Goal: Information Seeking & Learning: Learn about a topic

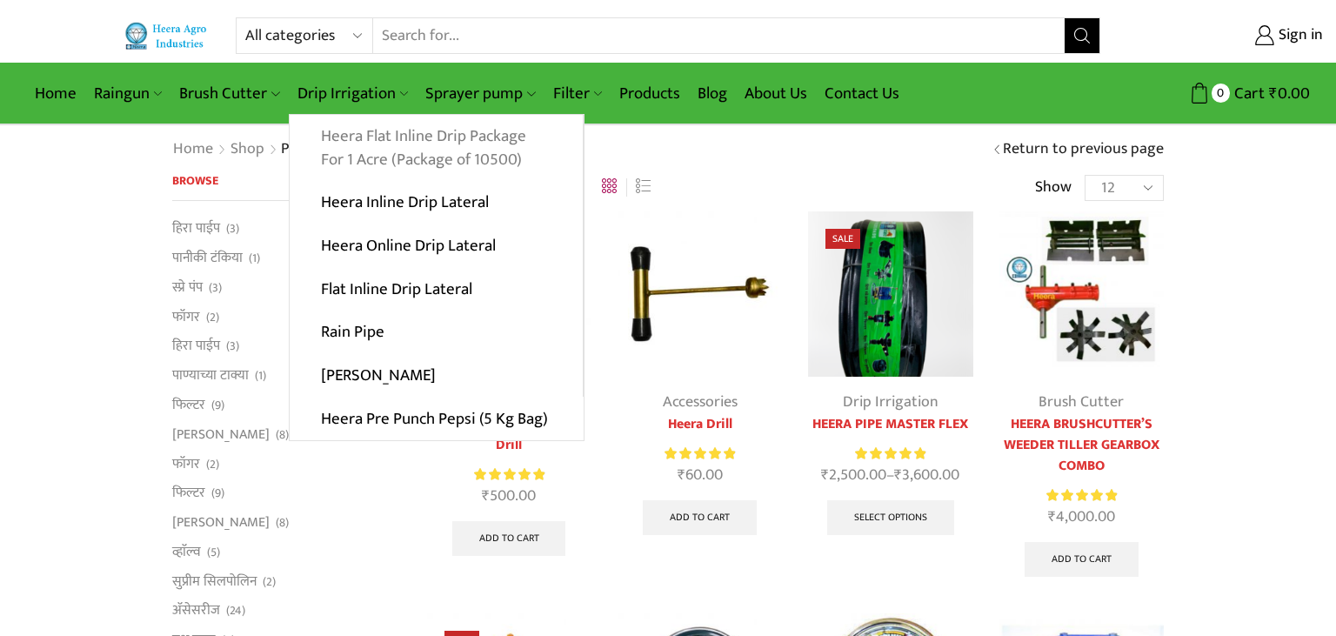
click at [387, 141] on link "Heera Flat Inline Drip Package For 1 Acre (Package of 10500)" at bounding box center [436, 148] width 293 height 67
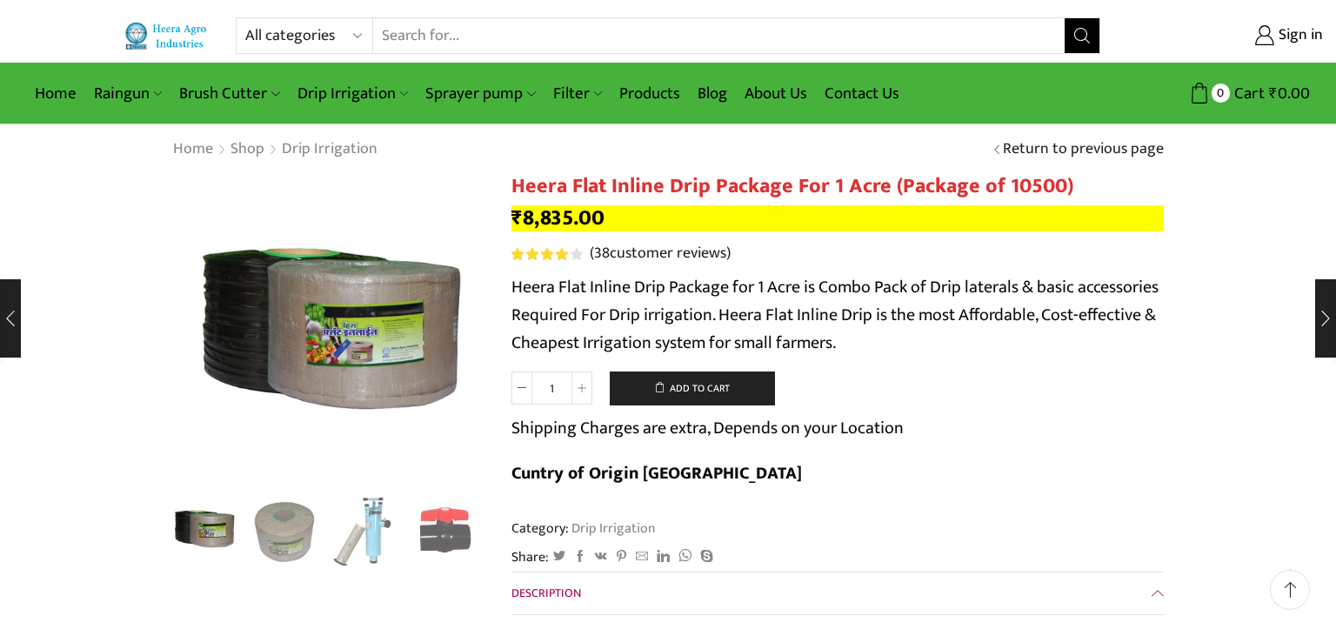
scroll to position [91, 0]
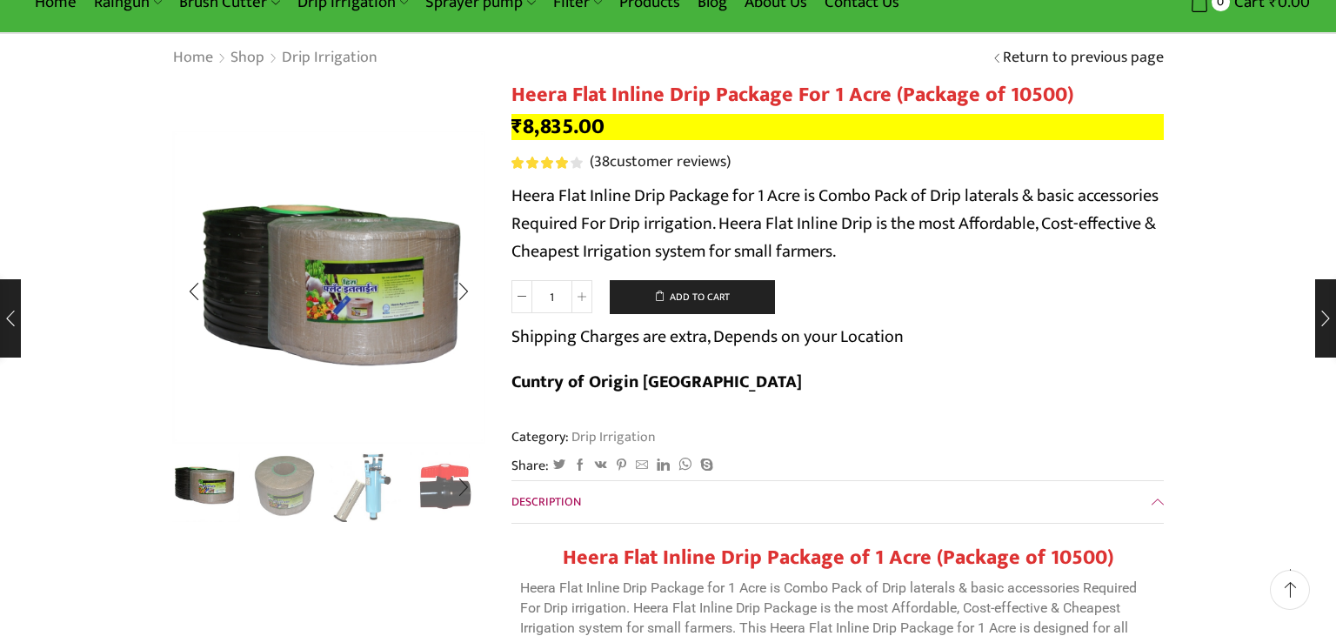
click at [274, 490] on img "2 / 10" at bounding box center [285, 486] width 72 height 72
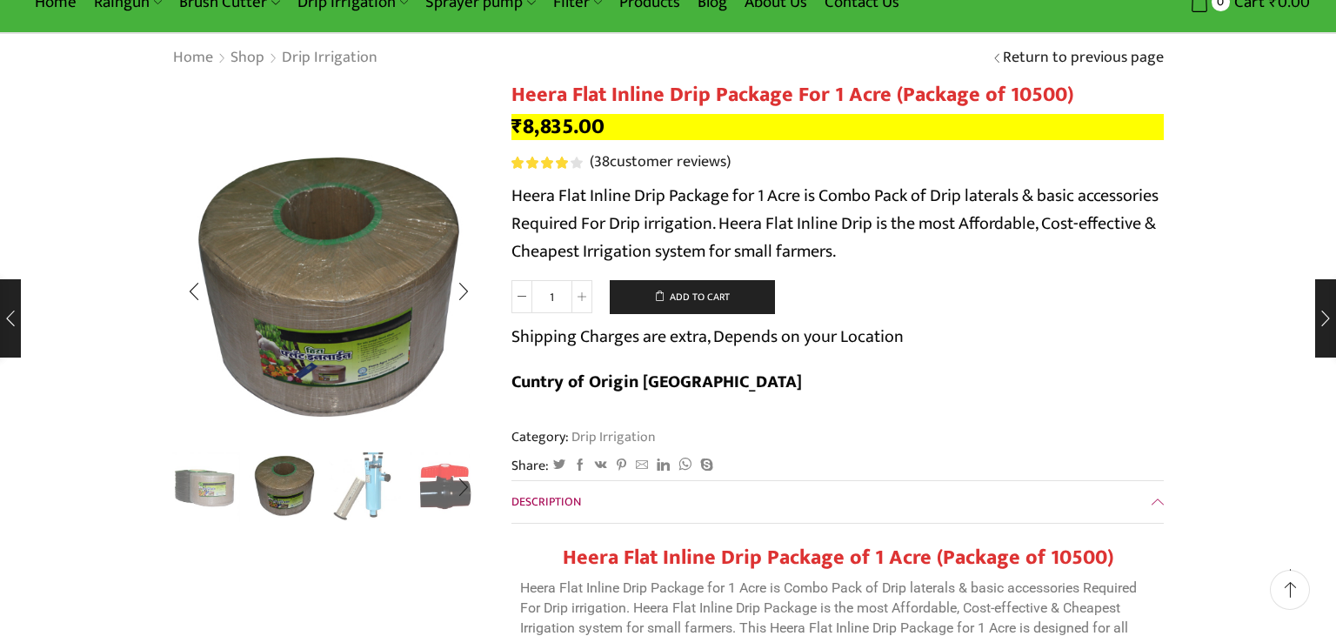
click at [337, 498] on img "3 / 10" at bounding box center [365, 486] width 72 height 72
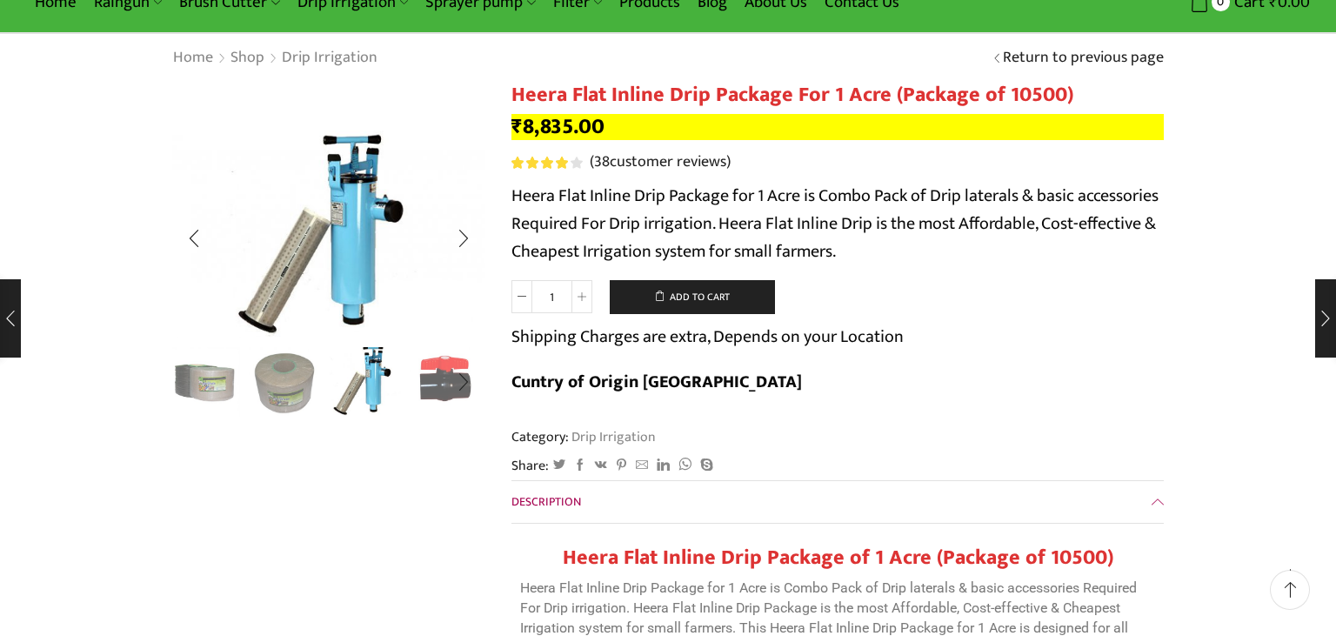
click at [433, 402] on img "4 / 10" at bounding box center [446, 380] width 72 height 72
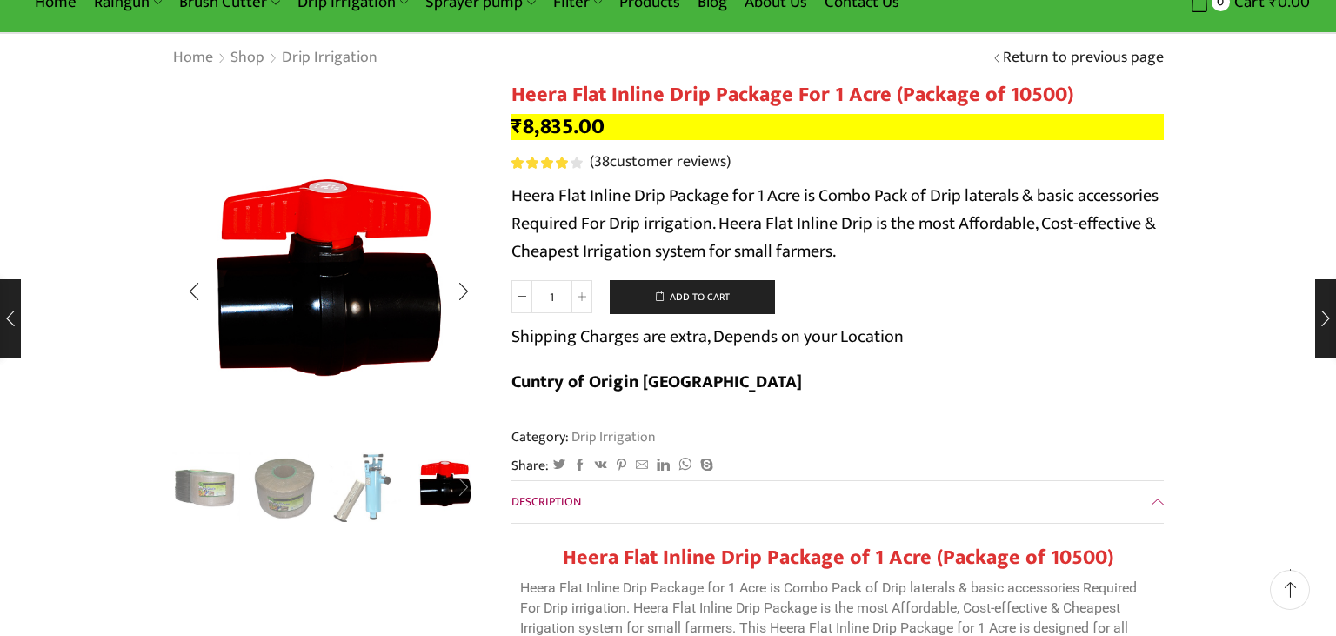
click at [465, 489] on div "Next slide" at bounding box center [463, 487] width 43 height 43
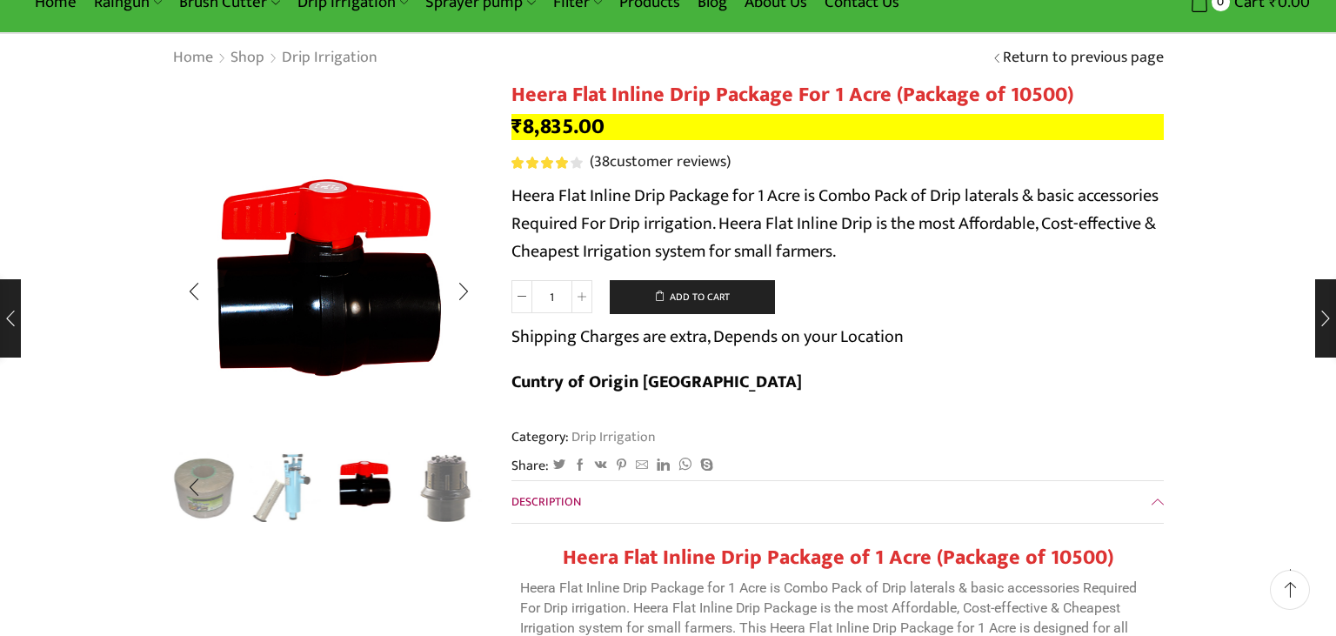
click at [450, 487] on div "Next slide" at bounding box center [463, 487] width 43 height 43
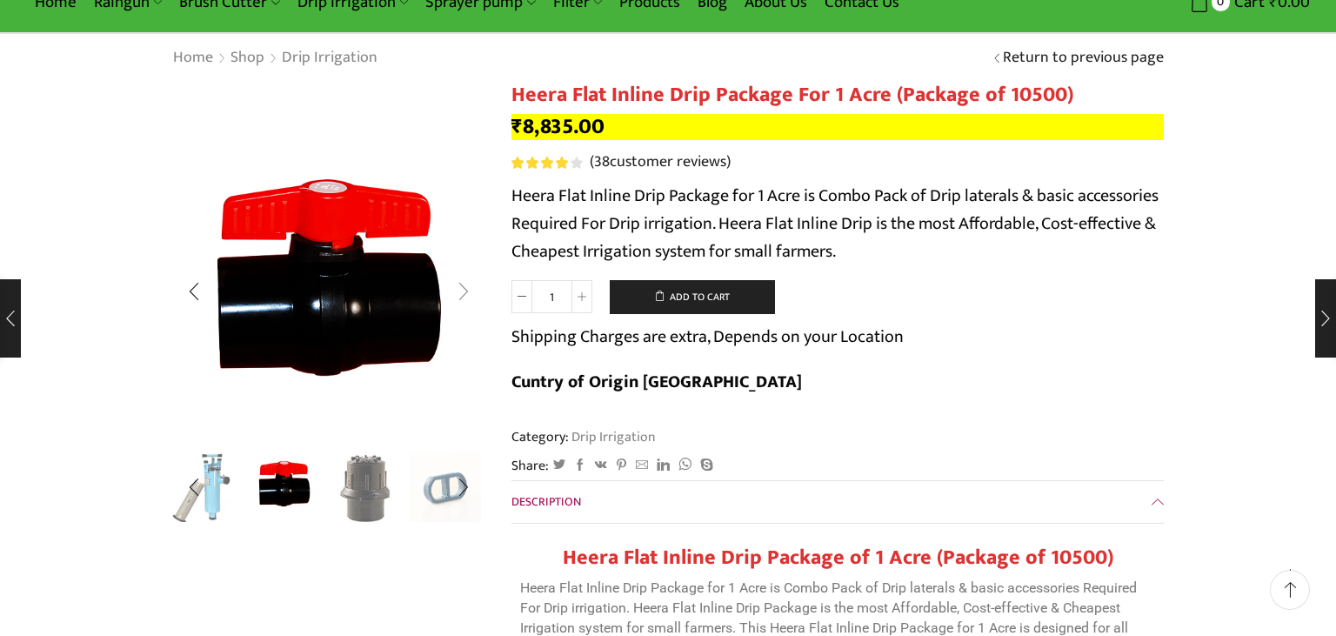
click at [467, 297] on div "Next slide" at bounding box center [463, 291] width 43 height 43
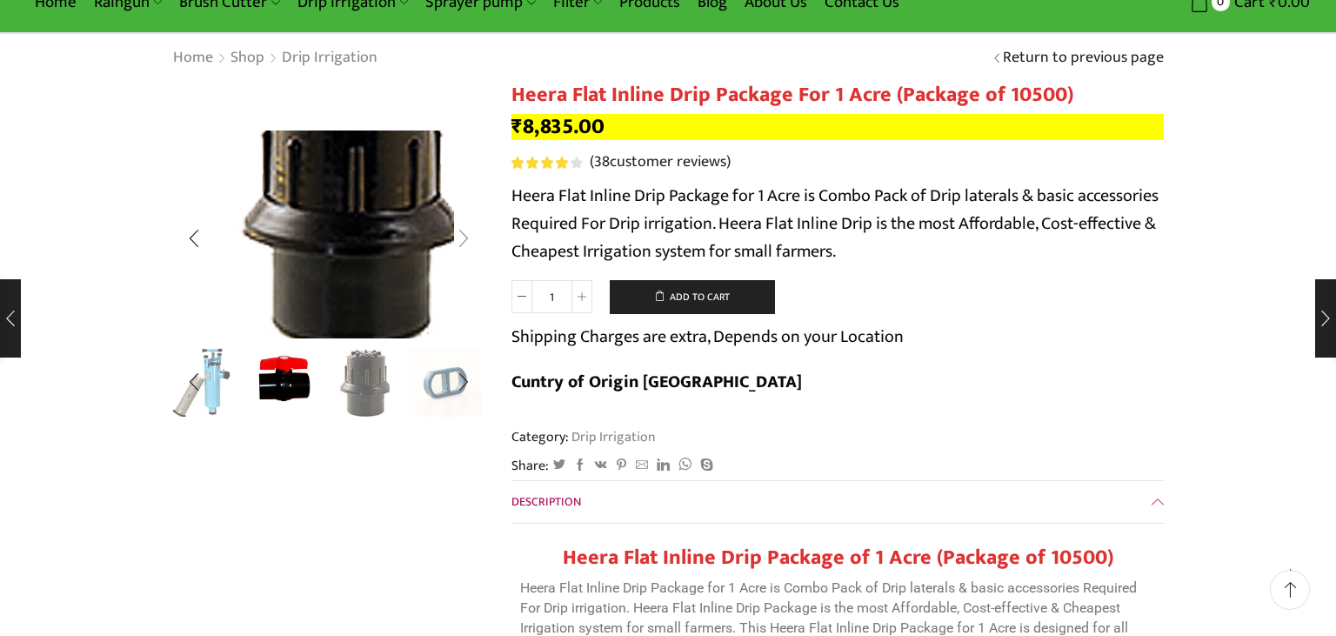
click at [467, 297] on img "5 / 10" at bounding box center [349, 204] width 464 height 309
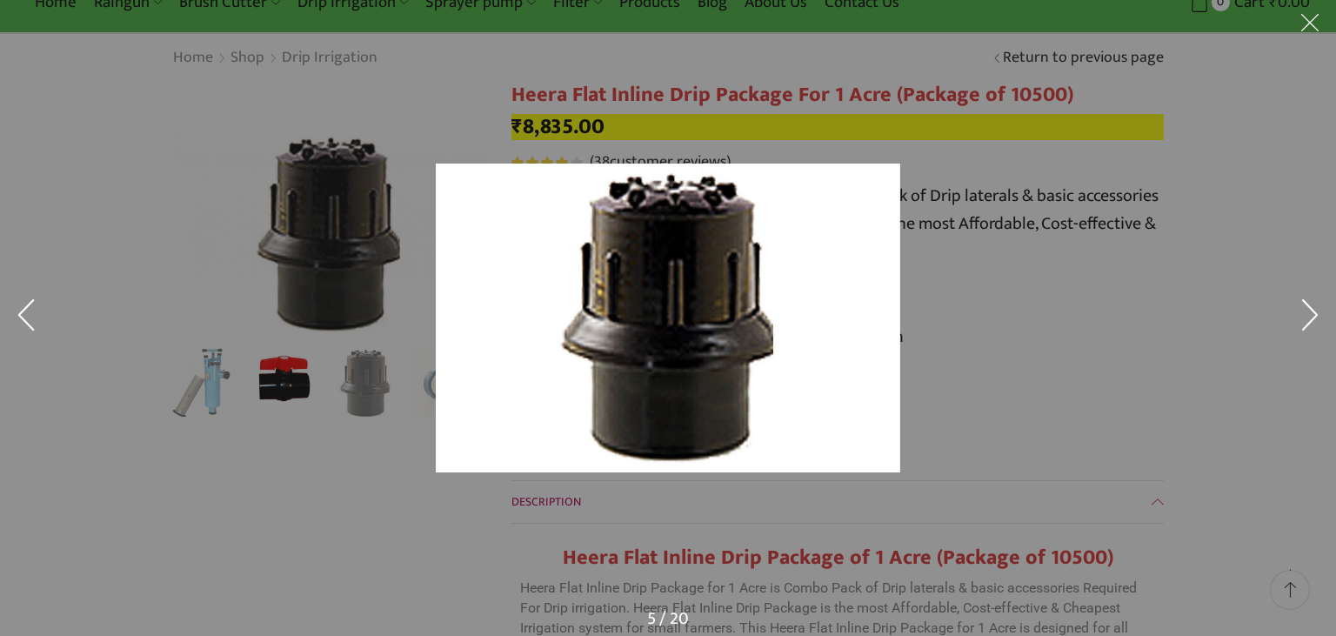
click at [383, 489] on div at bounding box center [668, 318] width 1336 height 636
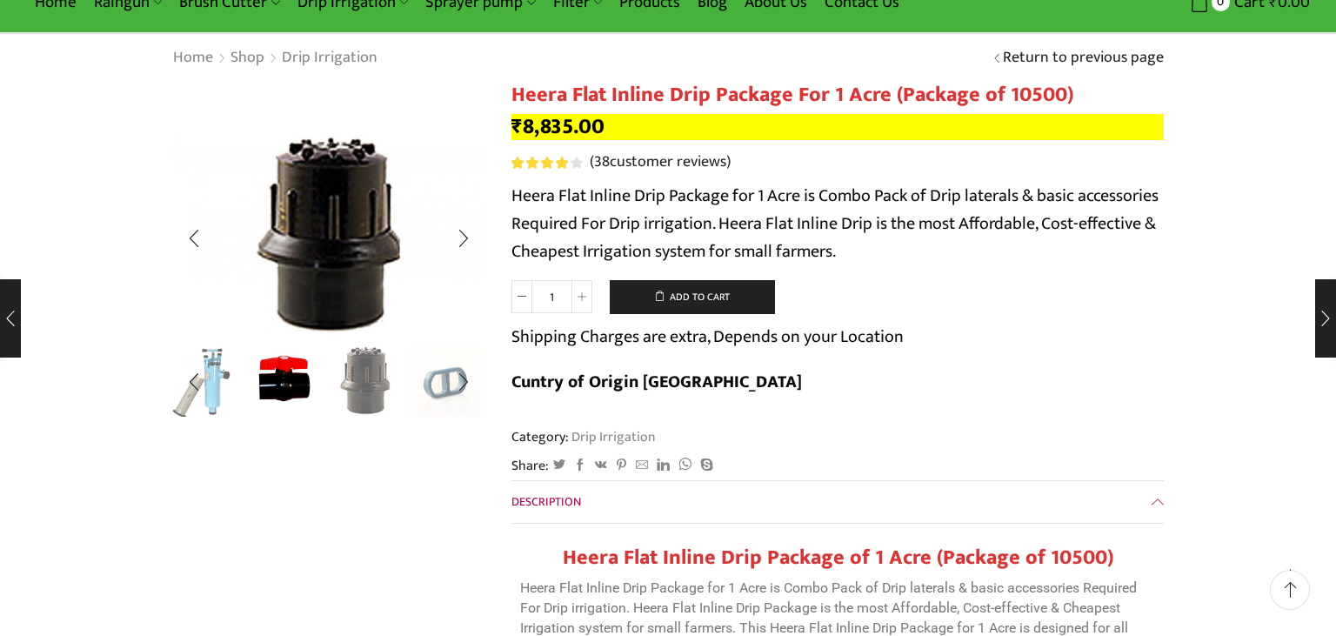
click at [366, 383] on img "5 / 10" at bounding box center [365, 380] width 72 height 72
click at [433, 395] on img "6 / 10" at bounding box center [446, 380] width 72 height 72
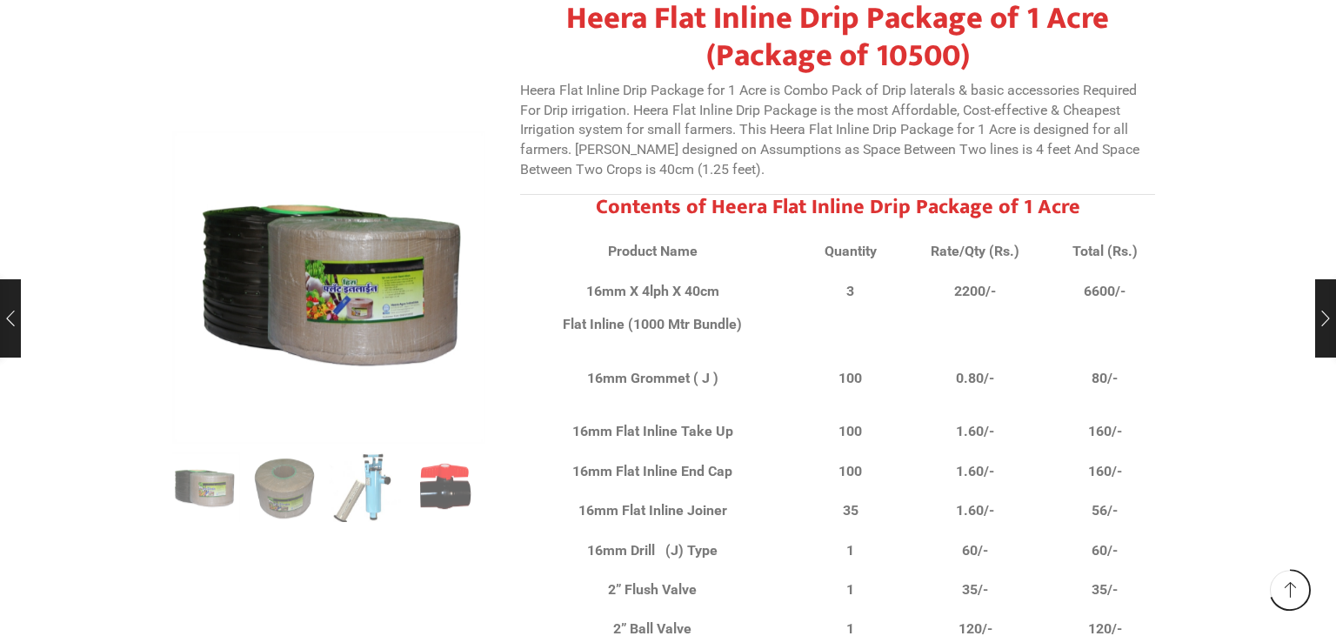
scroll to position [12029, 0]
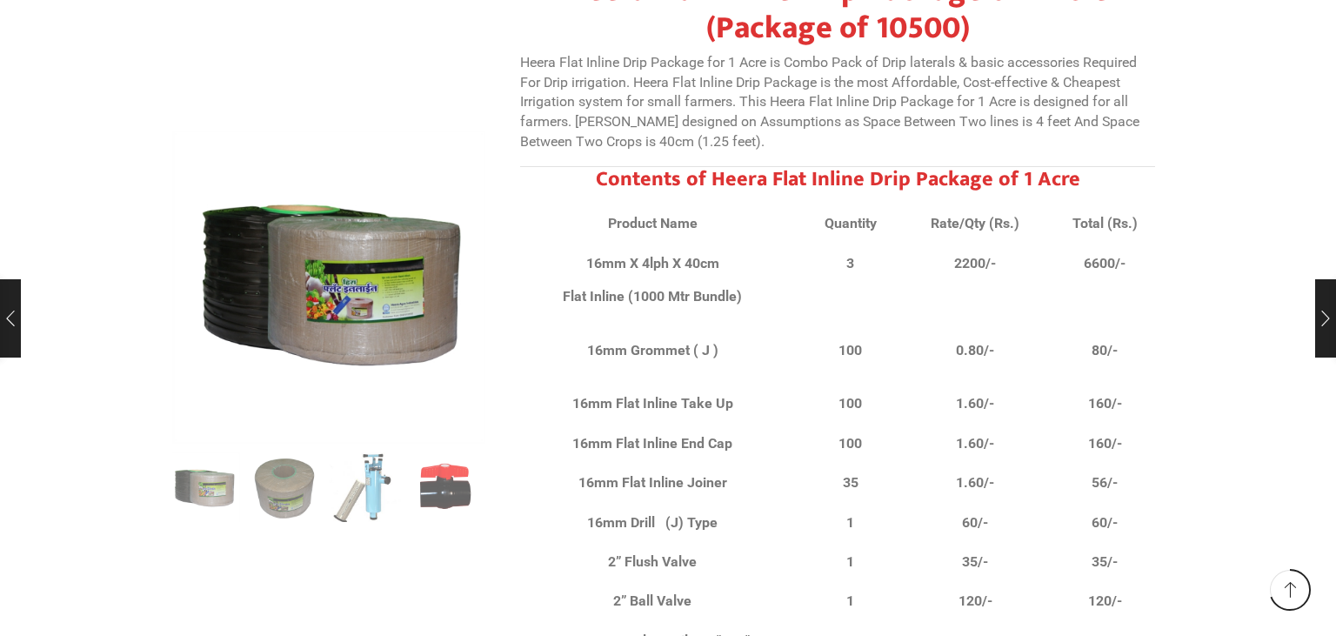
click at [855, 474] on strong "35" at bounding box center [851, 482] width 16 height 17
click at [848, 514] on strong "1" at bounding box center [850, 522] width 8 height 17
click at [857, 543] on td "1" at bounding box center [850, 562] width 110 height 39
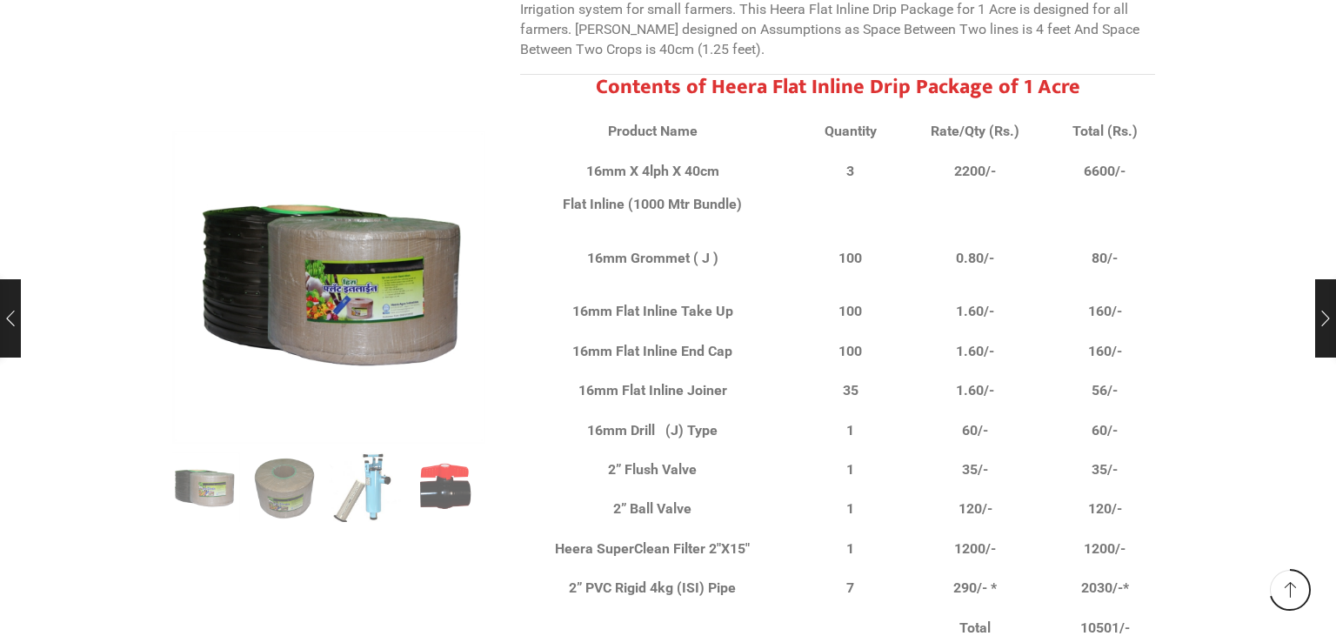
scroll to position [12213, 0]
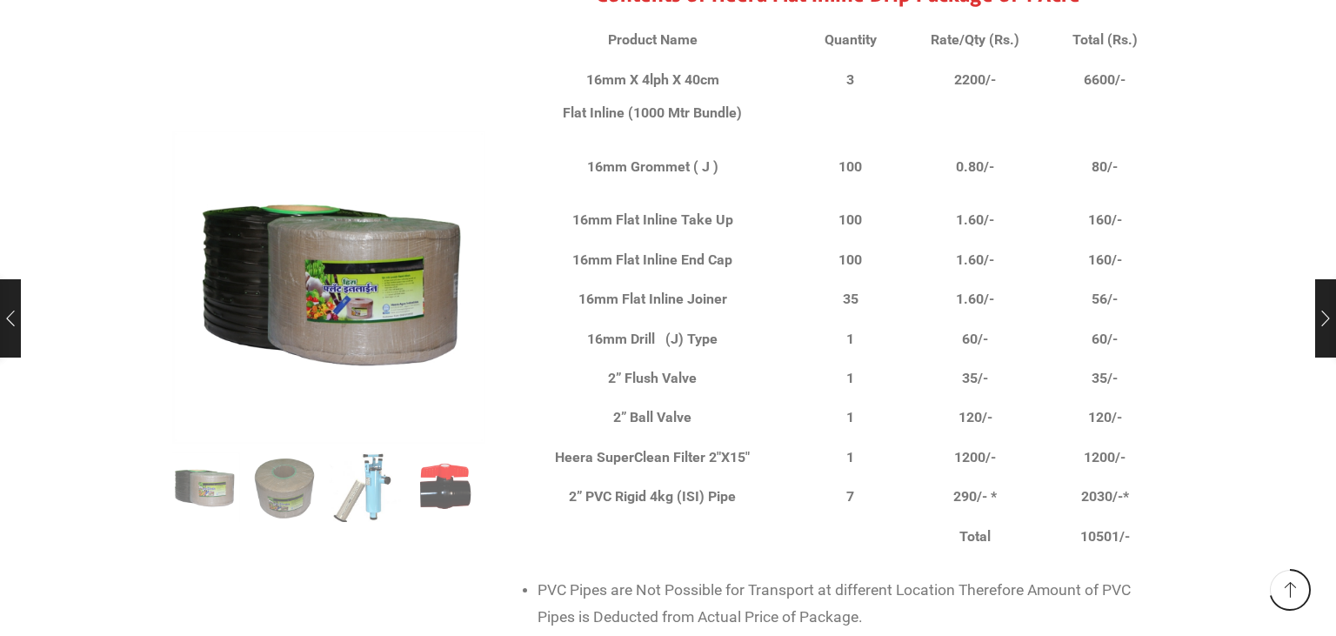
click at [1099, 528] on strong "10501/-" at bounding box center [1105, 536] width 50 height 17
click at [1073, 517] on td "10501/-" at bounding box center [1099, 536] width 110 height 39
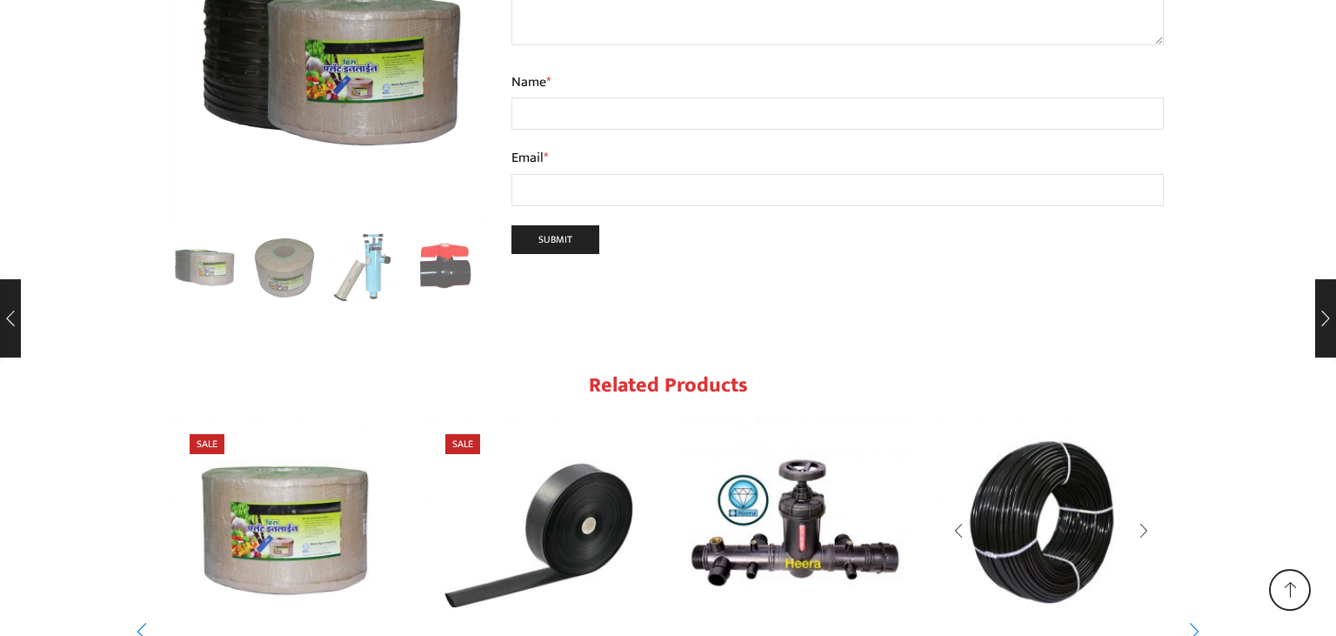
scroll to position [17479, 0]
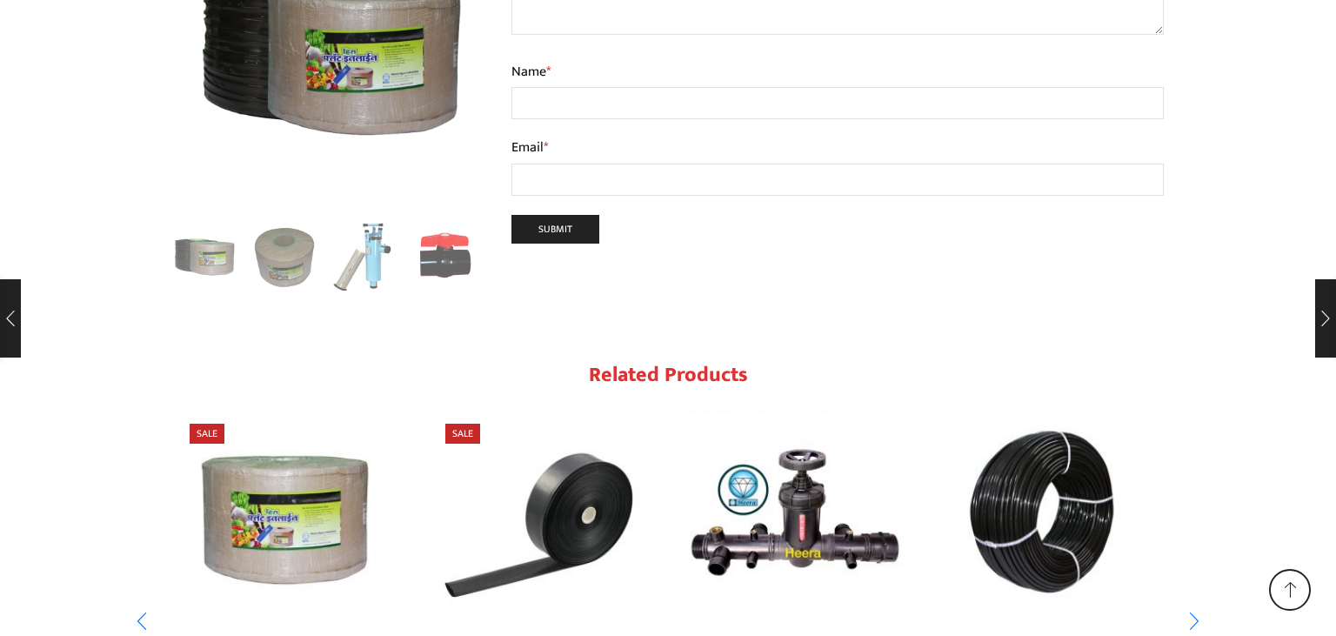
click at [243, 406] on img "1 / 10" at bounding box center [285, 519] width 226 height 226
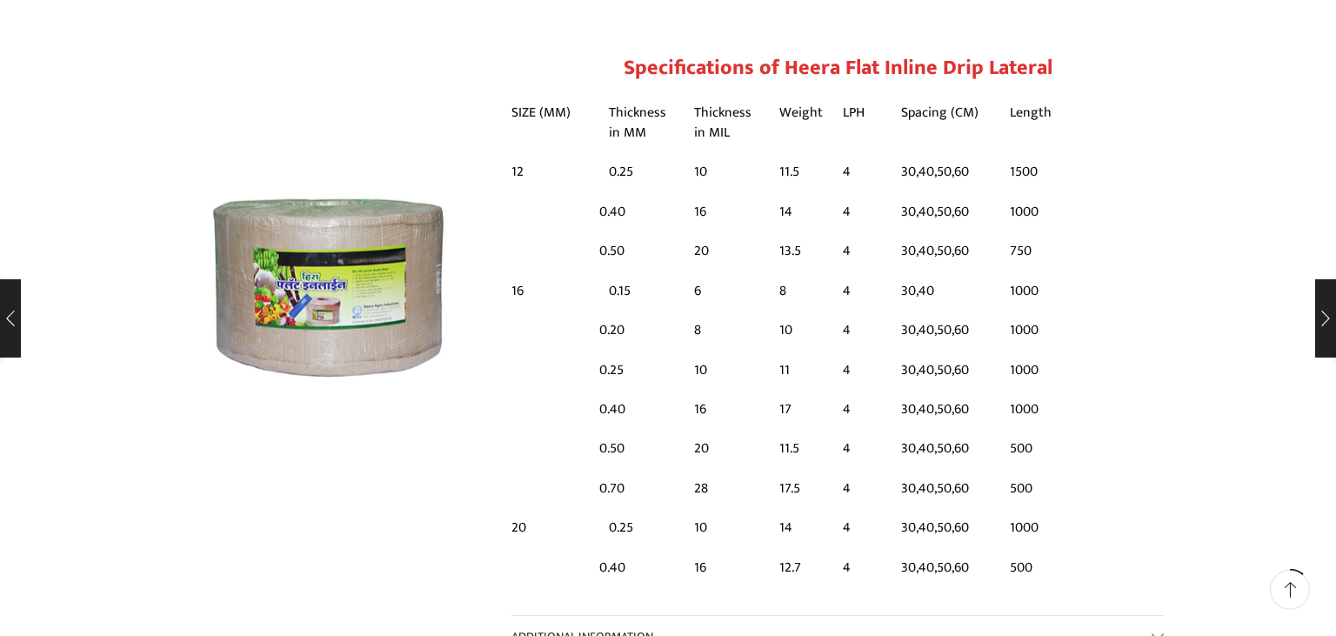
scroll to position [1285, 0]
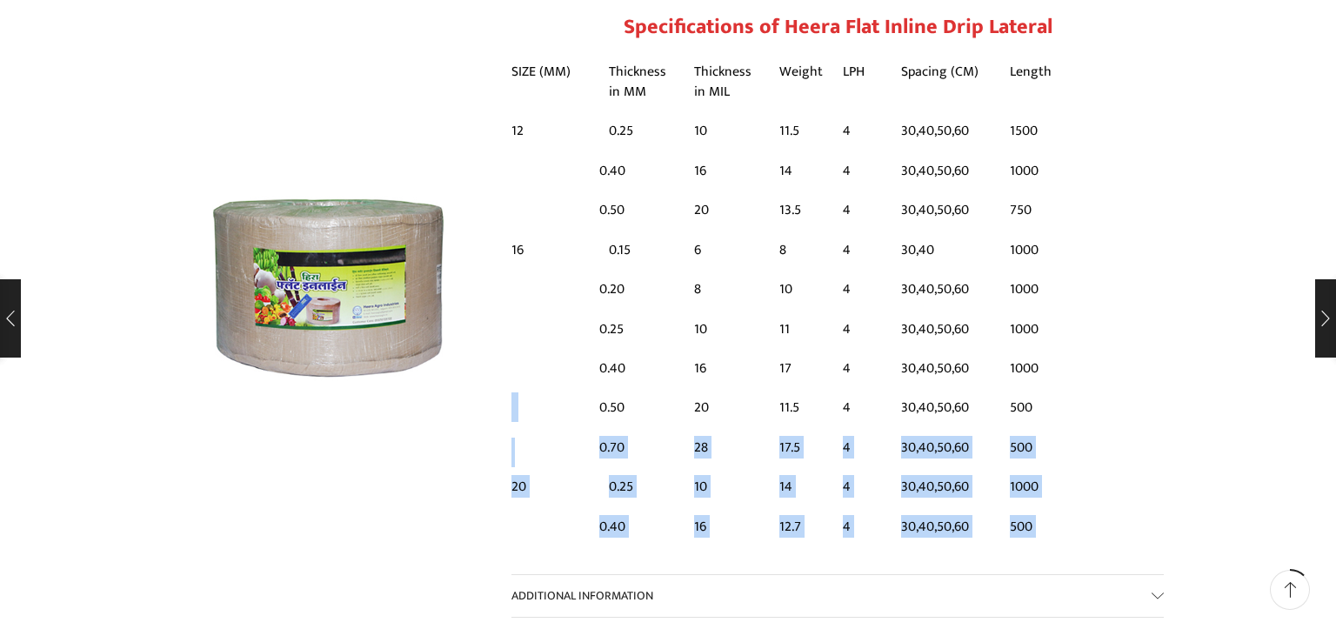
drag, startPoint x: 603, startPoint y: 411, endPoint x: 635, endPoint y: 412, distance: 32.2
click at [635, 412] on div "Heera Flat Inline Drip Lateral Heera Flat Inline Drip Lateral is produced with …" at bounding box center [837, 2] width 652 height 1109
click at [701, 428] on td "28" at bounding box center [726, 447] width 85 height 39
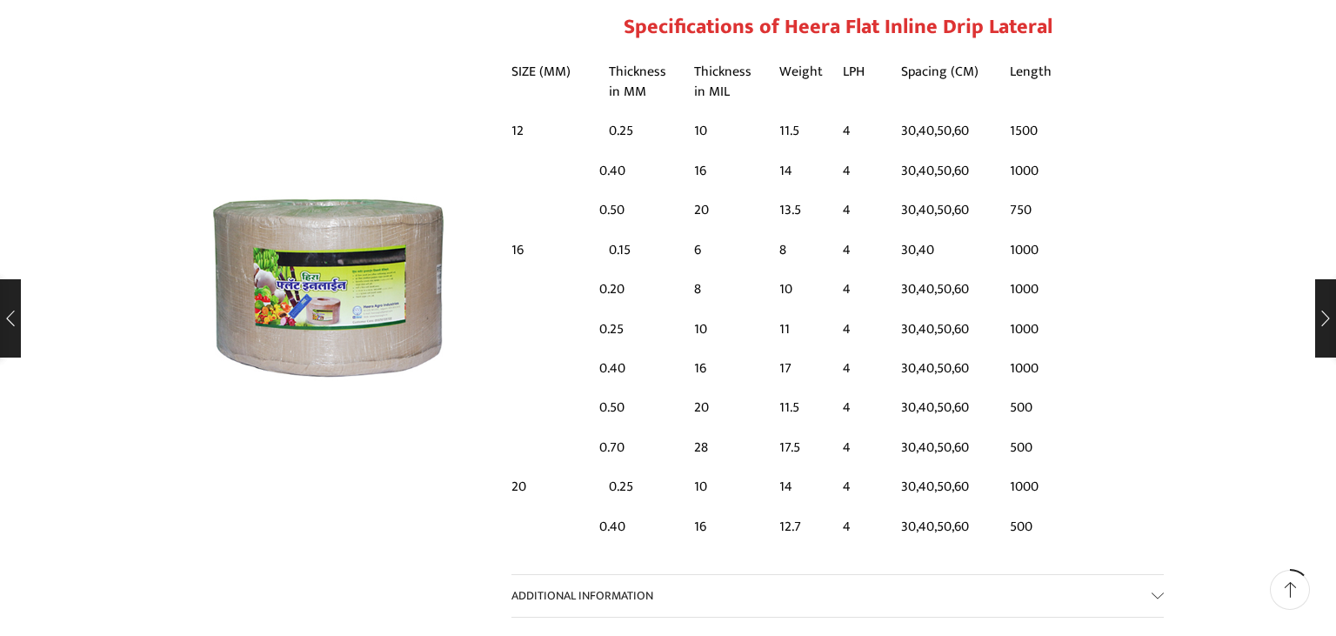
click at [704, 428] on td "28" at bounding box center [726, 447] width 85 height 39
click at [701, 309] on td "10" at bounding box center [726, 328] width 85 height 39
